Goal: Information Seeking & Learning: Learn about a topic

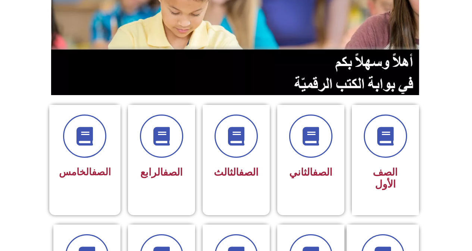
scroll to position [149, 0]
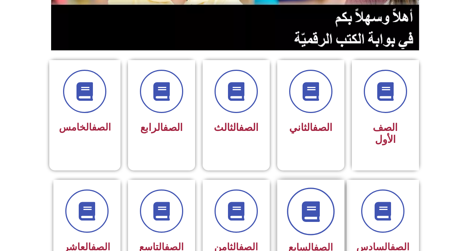
click at [313, 207] on icon at bounding box center [310, 211] width 21 height 21
click at [299, 213] on span at bounding box center [311, 212] width 48 height 48
click at [313, 205] on icon at bounding box center [310, 211] width 21 height 21
click at [316, 201] on icon at bounding box center [310, 211] width 21 height 21
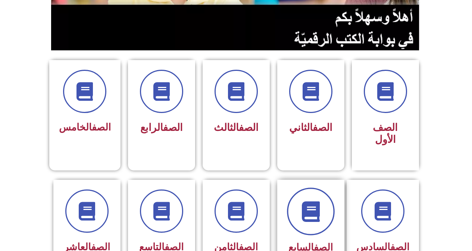
click at [294, 203] on span at bounding box center [311, 212] width 48 height 48
click at [304, 201] on icon at bounding box center [310, 211] width 21 height 21
click at [307, 204] on icon at bounding box center [310, 211] width 21 height 21
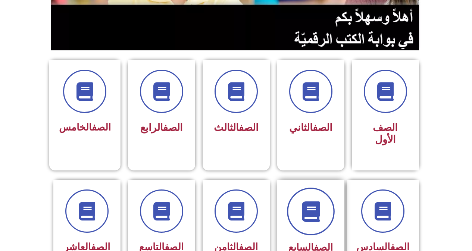
click at [307, 204] on icon at bounding box center [310, 211] width 21 height 21
click at [309, 204] on icon at bounding box center [310, 211] width 21 height 21
click at [310, 204] on icon at bounding box center [310, 211] width 21 height 21
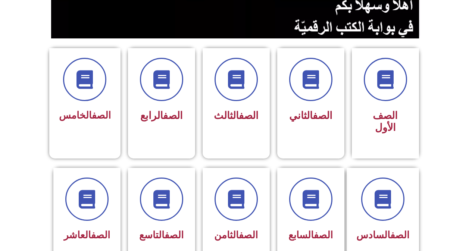
scroll to position [163, 0]
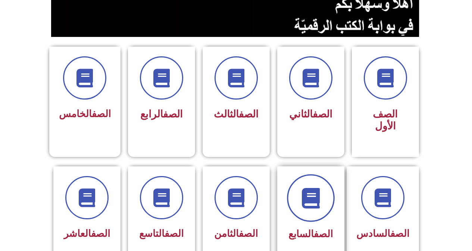
click at [311, 190] on icon at bounding box center [310, 198] width 21 height 21
click at [308, 190] on icon at bounding box center [310, 198] width 21 height 21
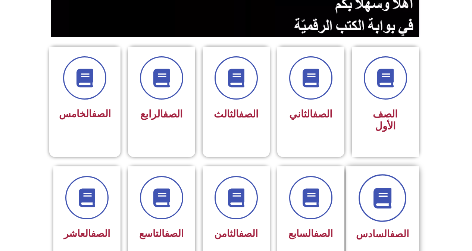
click at [386, 192] on icon at bounding box center [382, 198] width 21 height 21
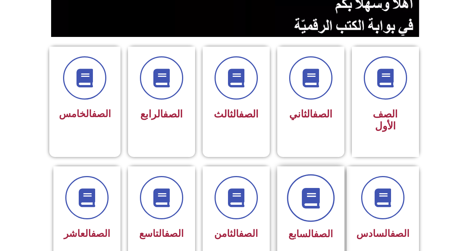
click at [322, 185] on span at bounding box center [311, 198] width 48 height 48
click at [322, 183] on span at bounding box center [311, 198] width 48 height 48
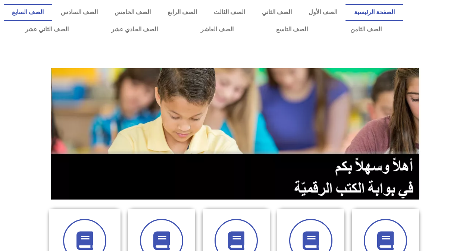
click at [52, 7] on link "الصف السابع" at bounding box center [28, 12] width 48 height 17
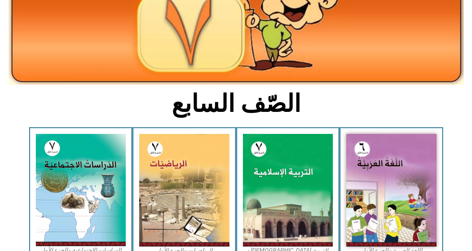
scroll to position [106, 0]
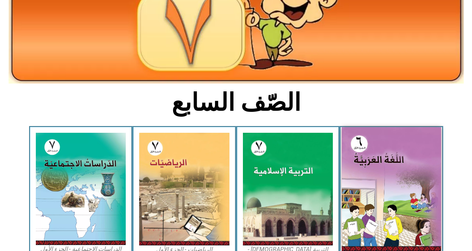
click at [398, 180] on img at bounding box center [391, 189] width 99 height 124
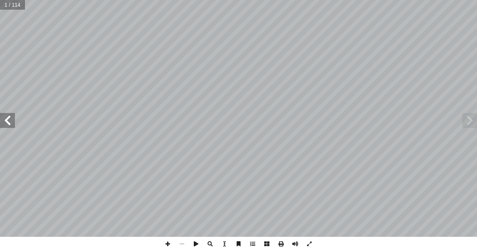
click at [5, 121] on span at bounding box center [7, 120] width 15 height 15
click at [6, 120] on span at bounding box center [7, 120] width 15 height 15
click at [5, 117] on span at bounding box center [7, 120] width 15 height 15
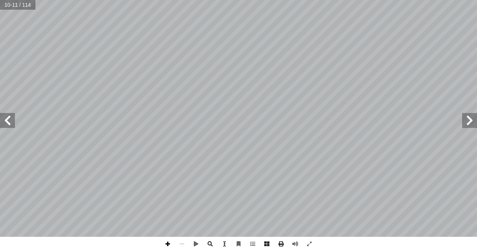
click at [167, 242] on span at bounding box center [168, 244] width 14 height 14
click at [167, 68] on html "الصفحة الرئيسية الصف الأول الصف الثاني الصف الثالث الصف الرابع الصف الخامس الصف…" at bounding box center [238, 34] width 477 height 68
click at [168, 243] on span at bounding box center [168, 244] width 14 height 14
click at [184, 241] on span at bounding box center [182, 244] width 14 height 14
click at [172, 242] on span at bounding box center [168, 244] width 14 height 14
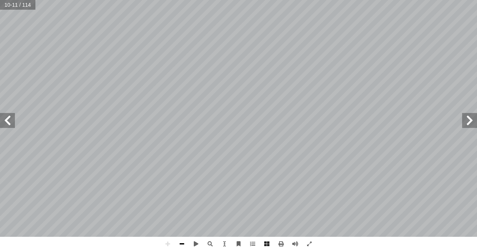
click at [184, 241] on span at bounding box center [182, 244] width 14 height 14
